Goal: Task Accomplishment & Management: Manage account settings

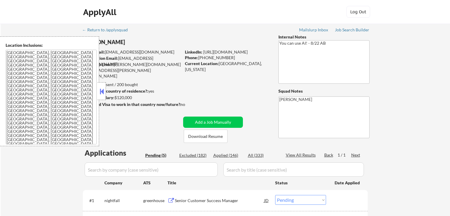
select select ""pending""
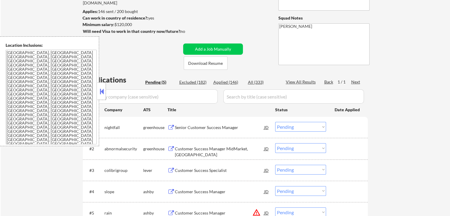
scroll to position [89, 0]
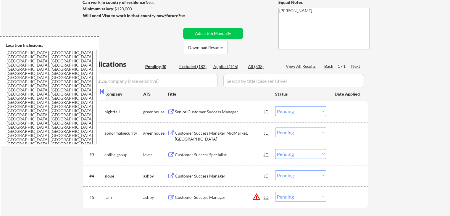
click at [181, 111] on div "Senior Customer Success Manager" at bounding box center [219, 112] width 89 height 6
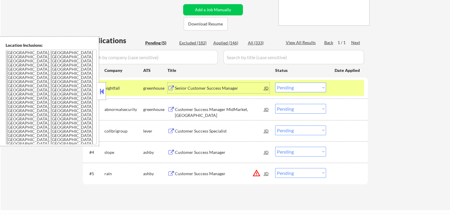
scroll to position [148, 0]
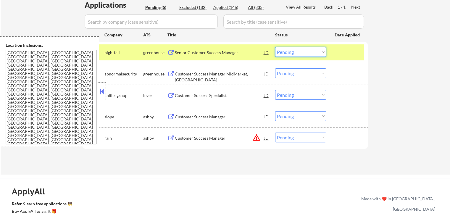
click at [297, 54] on select "Choose an option... Pending Applied Excluded (Questions) Excluded (Expired) Exc…" at bounding box center [300, 52] width 51 height 10
click at [275, 47] on select "Choose an option... Pending Applied Excluded (Questions) Excluded (Expired) Exc…" at bounding box center [300, 52] width 51 height 10
select select ""pending""
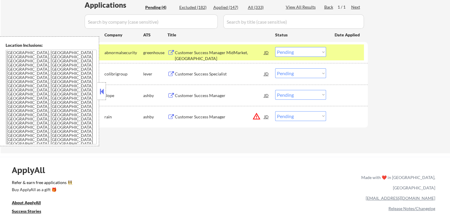
click at [195, 52] on div "Customer Success Manager MidMarket, [GEOGRAPHIC_DATA]" at bounding box center [219, 56] width 89 height 12
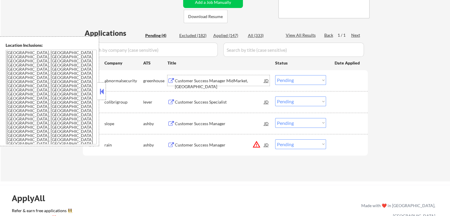
scroll to position [89, 0]
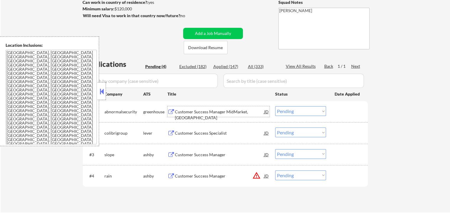
click at [183, 156] on div "Customer Success Manager" at bounding box center [219, 155] width 89 height 6
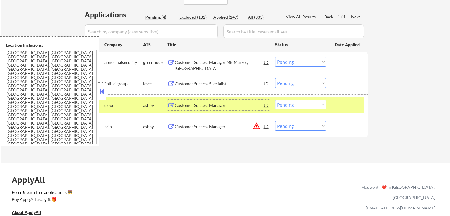
scroll to position [148, 0]
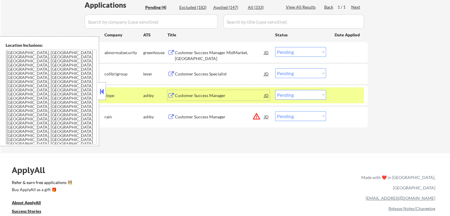
click at [298, 94] on select "Choose an option... Pending Applied Excluded (Questions) Excluded (Expired) Exc…" at bounding box center [300, 95] width 51 height 10
click at [275, 90] on select "Choose an option... Pending Applied Excluded (Questions) Excluded (Expired) Exc…" at bounding box center [300, 95] width 51 height 10
select select ""pending""
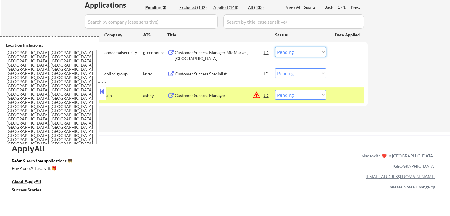
click at [305, 52] on select "Choose an option... Pending Applied Excluded (Questions) Excluded (Expired) Exc…" at bounding box center [300, 52] width 51 height 10
click at [275, 47] on select "Choose an option... Pending Applied Excluded (Questions) Excluded (Expired) Exc…" at bounding box center [300, 52] width 51 height 10
select select ""pending""
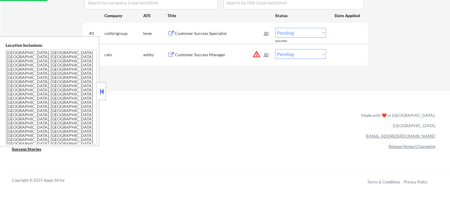
scroll to position [177, 0]
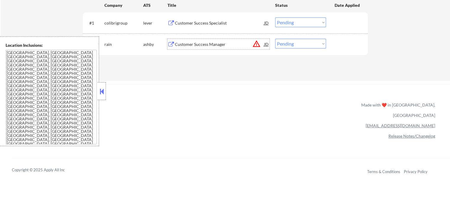
click at [195, 45] on div "Customer Success Manager" at bounding box center [219, 44] width 89 height 6
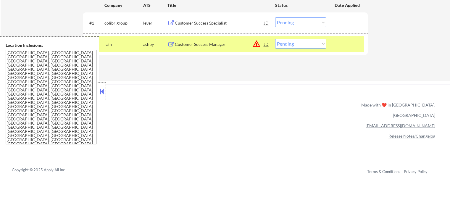
click at [317, 41] on select "Choose an option... Pending Applied Excluded (Questions) Excluded (Expired) Exc…" at bounding box center [300, 44] width 51 height 10
select select ""excluded__location_""
click at [275, 39] on select "Choose an option... Pending Applied Excluded (Questions) Excluded (Expired) Exc…" at bounding box center [300, 44] width 51 height 10
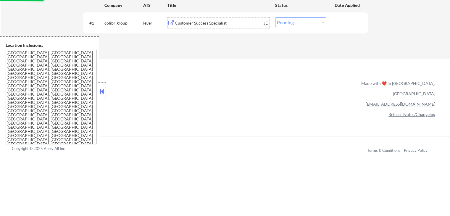
click at [194, 24] on div "Customer Success Specialist" at bounding box center [219, 23] width 89 height 6
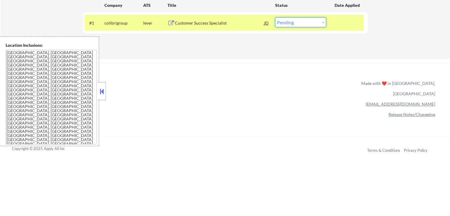
click at [288, 24] on select "Choose an option... Pending Applied Excluded (Questions) Excluded (Expired) Exc…" at bounding box center [300, 22] width 51 height 10
select select ""applied""
click at [275, 17] on select "Choose an option... Pending Applied Excluded (Questions) Excluded (Expired) Exc…" at bounding box center [300, 22] width 51 height 10
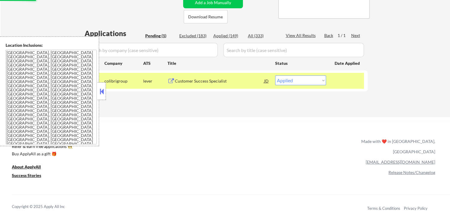
scroll to position [118, 0]
